Goal: Task Accomplishment & Management: Manage account settings

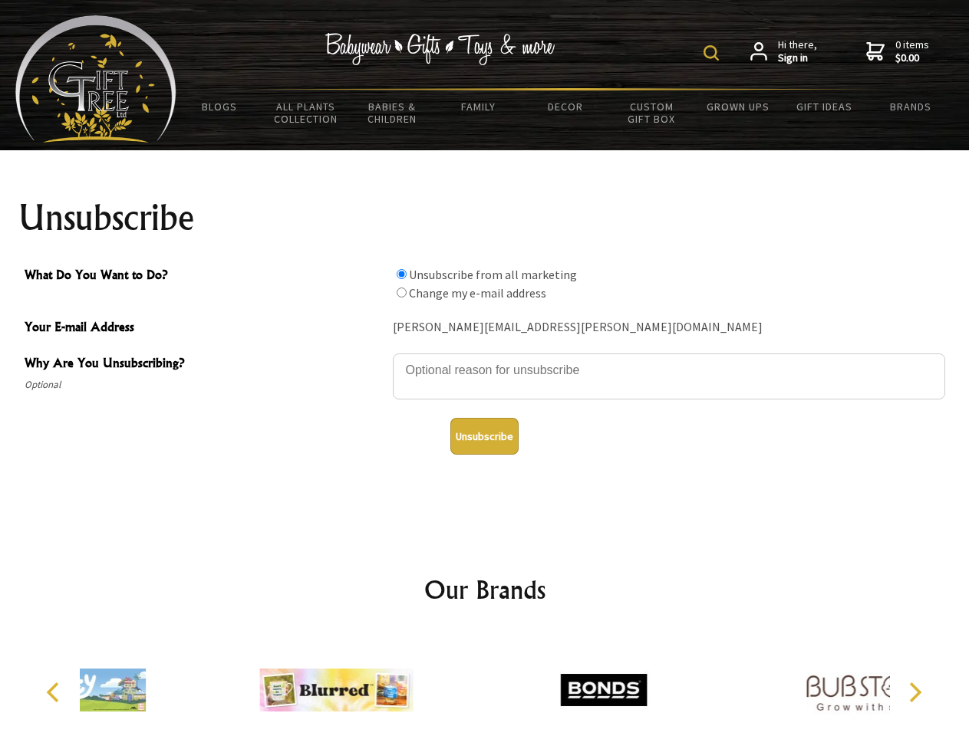
click at [713, 53] on img at bounding box center [710, 52] width 15 height 15
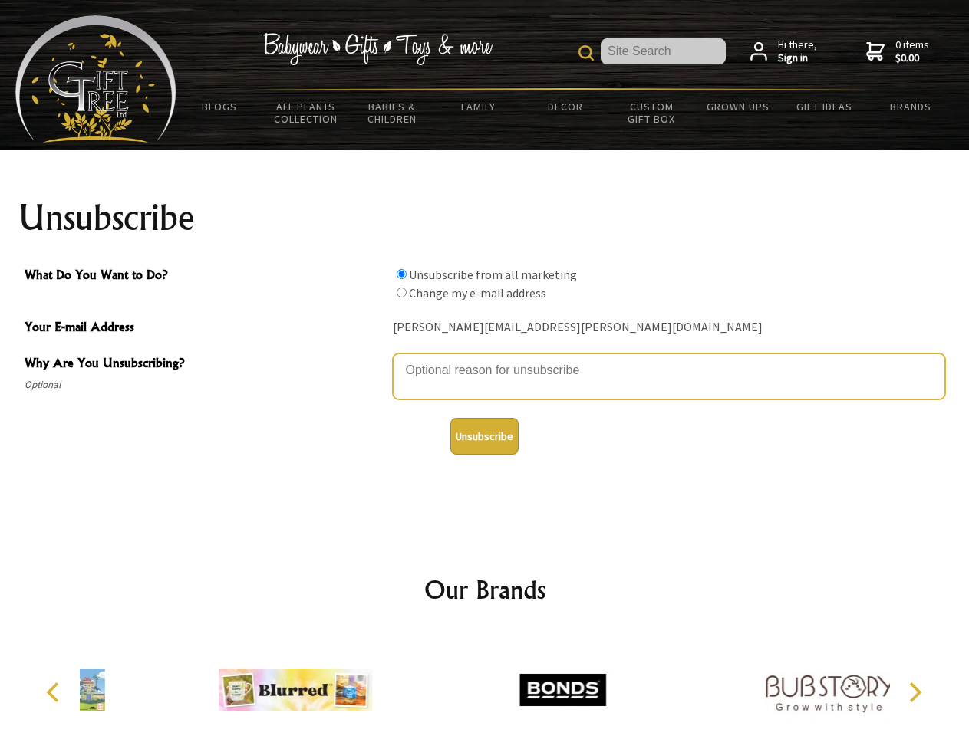
click at [485, 359] on textarea "Why Are You Unsubscribing?" at bounding box center [669, 377] width 552 height 46
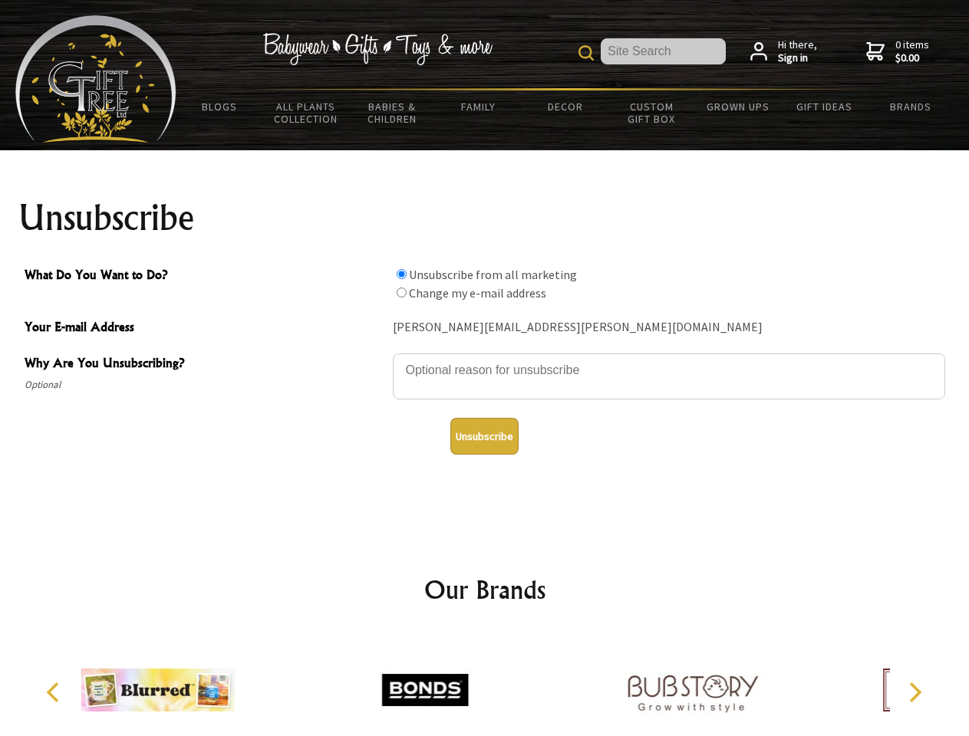
click at [401, 274] on input "What Do You Want to Do?" at bounding box center [401, 274] width 10 height 10
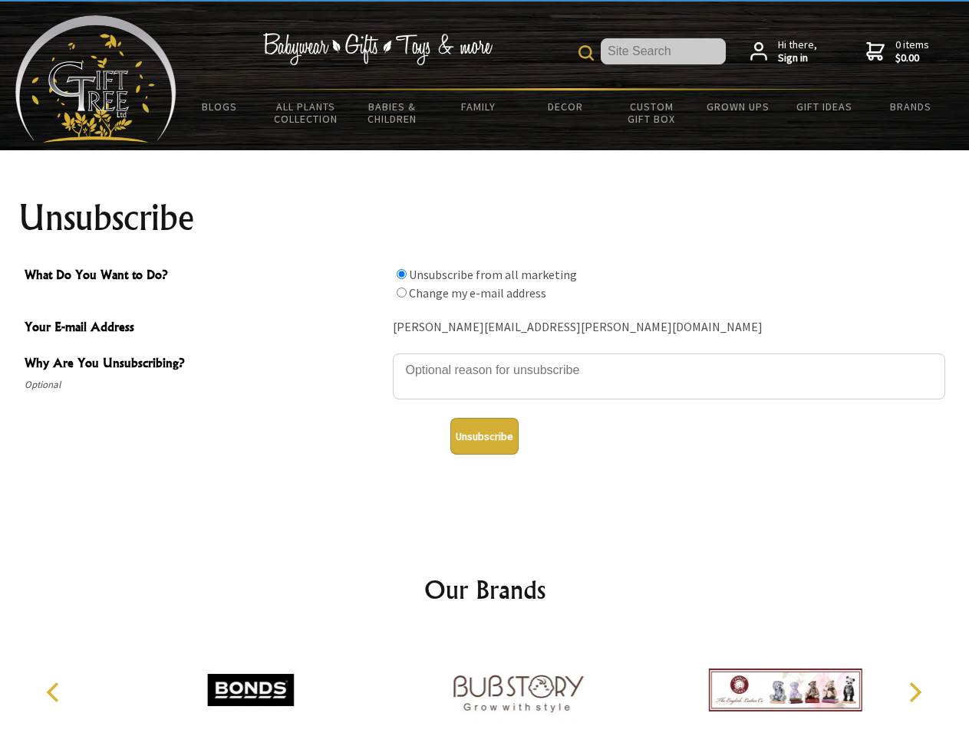
click at [401, 292] on input "What Do You Want to Do?" at bounding box center [401, 293] width 10 height 10
radio input "true"
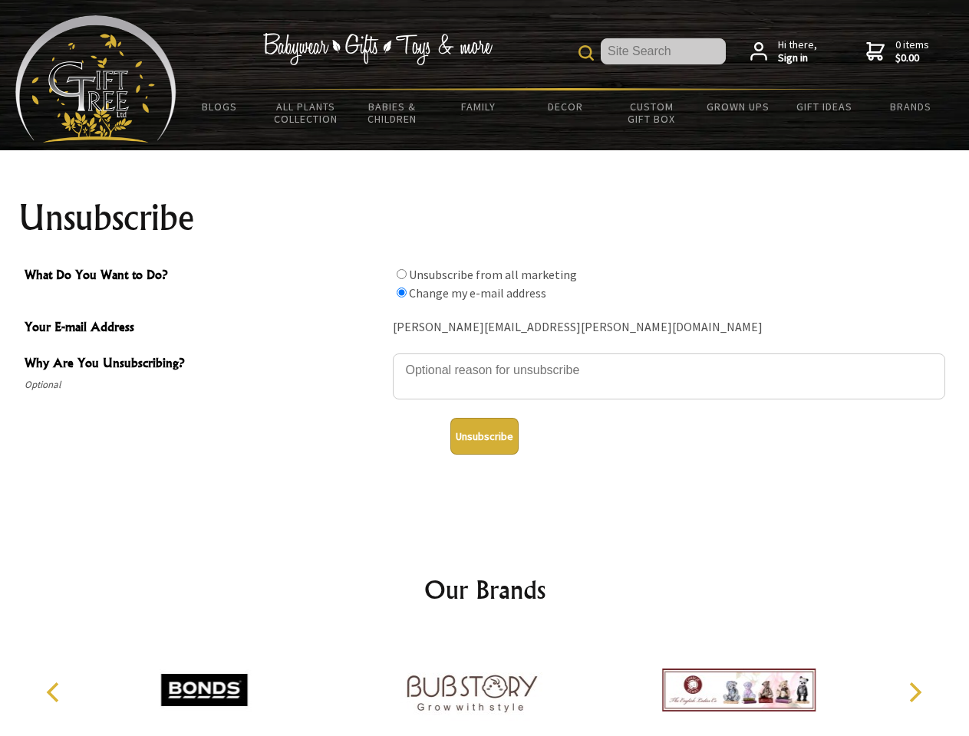
click at [484, 436] on button "Unsubscribe" at bounding box center [484, 436] width 68 height 37
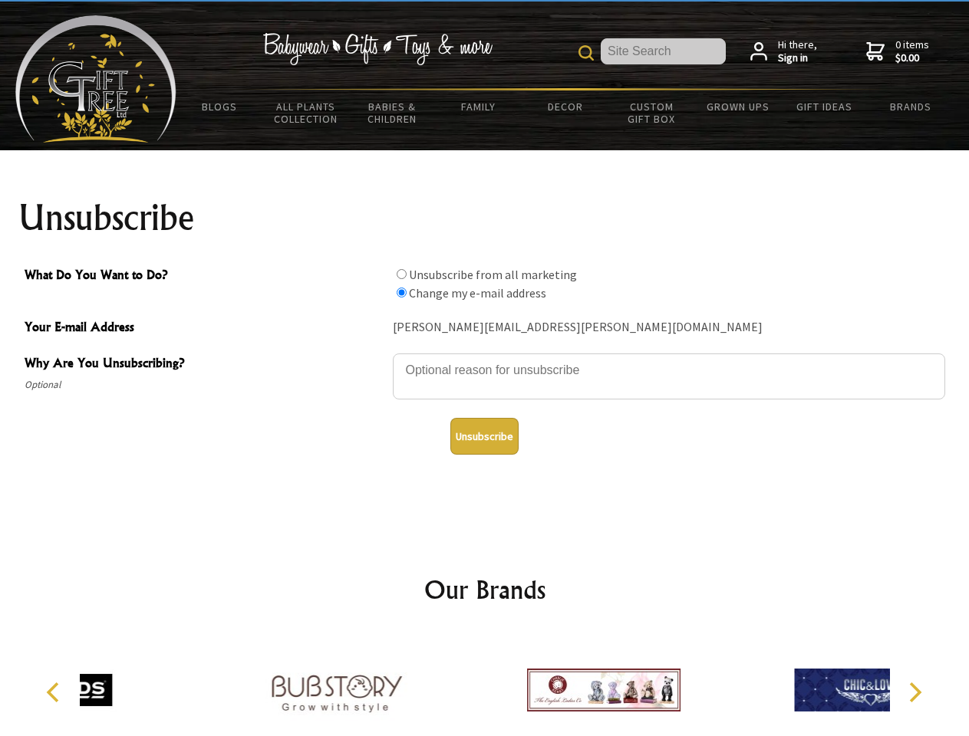
click at [485, 684] on div at bounding box center [603, 693] width 267 height 120
click at [55, 693] on icon "Previous" at bounding box center [54, 693] width 20 height 20
click at [914, 693] on icon "Next" at bounding box center [913, 693] width 20 height 20
